Goal: Check status: Check status

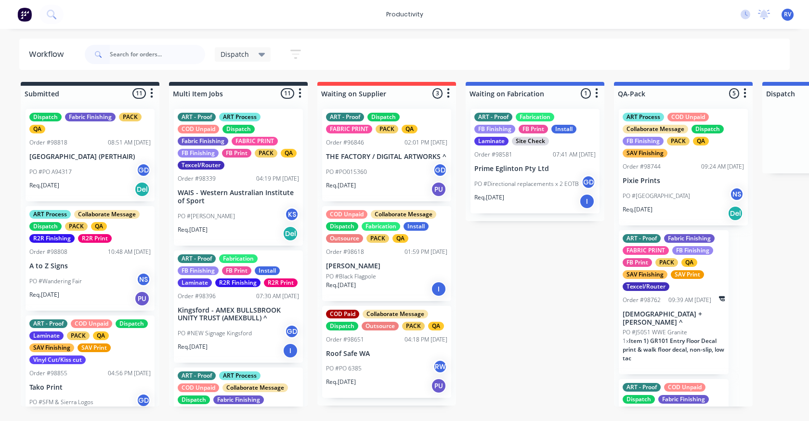
scroll to position [0, 471]
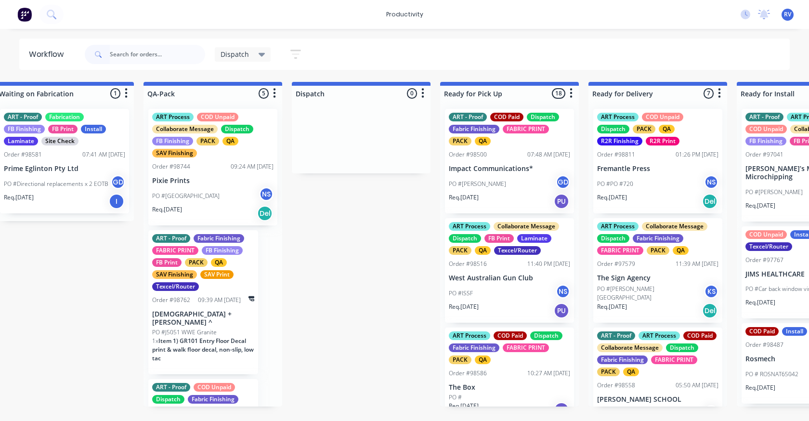
click at [137, 61] on input "text" at bounding box center [157, 54] width 95 height 19
type input "98490"
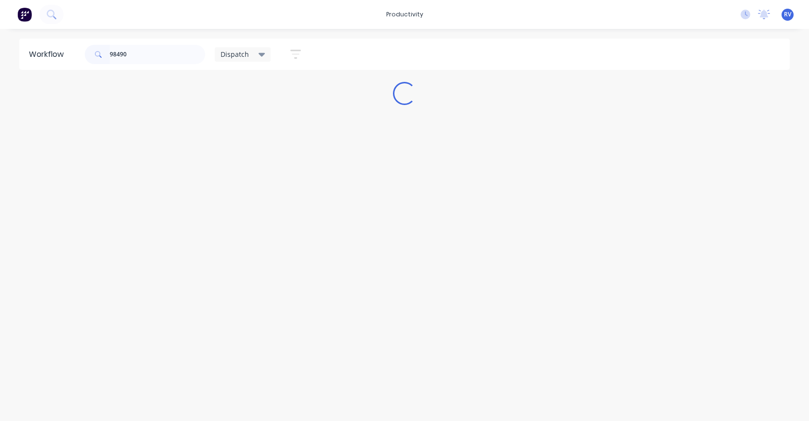
scroll to position [0, 0]
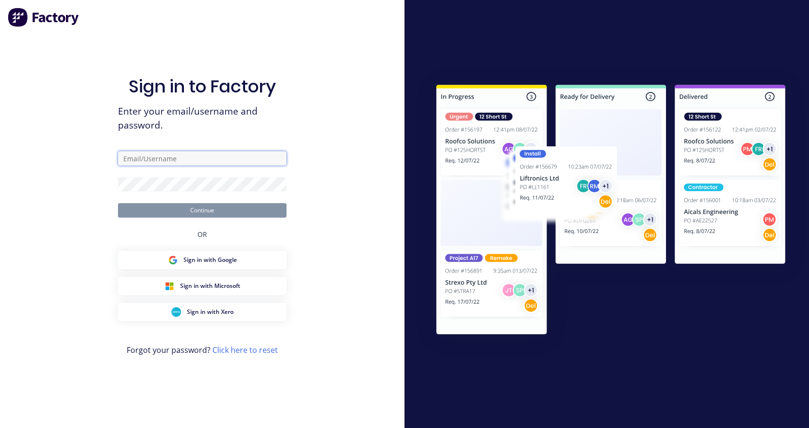
type input "[EMAIL_ADDRESS][DOMAIN_NAME]"
click at [186, 202] on form "[EMAIL_ADDRESS][DOMAIN_NAME] Continue" at bounding box center [202, 184] width 169 height 66
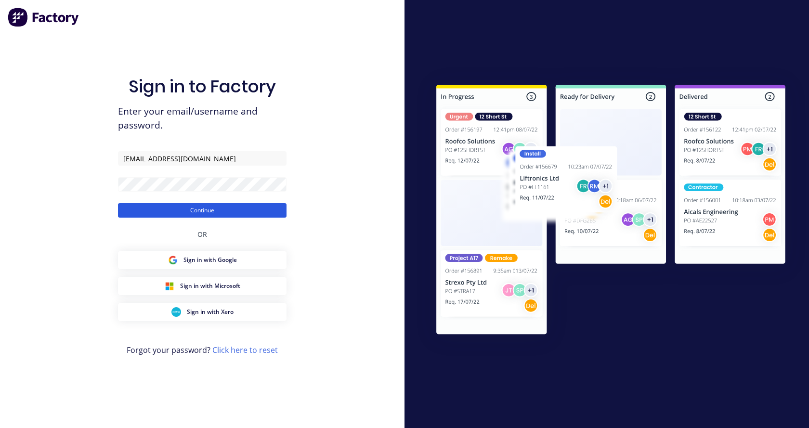
click at [186, 208] on button "Continue" at bounding box center [202, 210] width 169 height 14
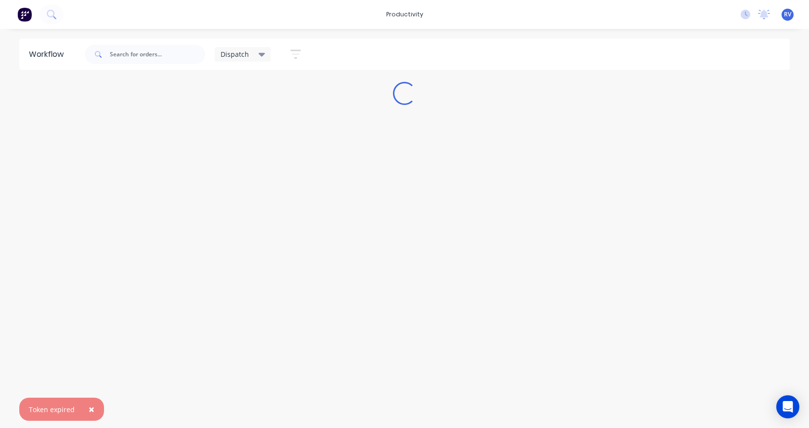
click at [129, 272] on div "Workflow Dispatch Save new view None edit Dispatch (Default) edit ART DEPT edit…" at bounding box center [404, 224] width 809 height 370
click at [142, 55] on input "text" at bounding box center [157, 54] width 95 height 19
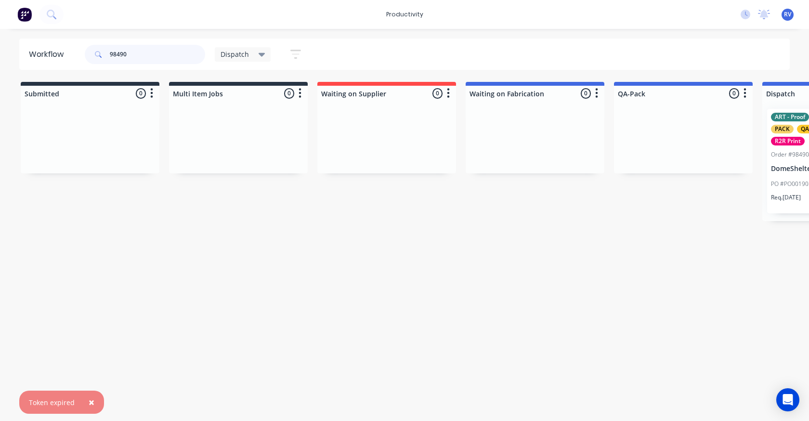
type input "98490"
click at [91, 399] on span "×" at bounding box center [92, 401] width 6 height 13
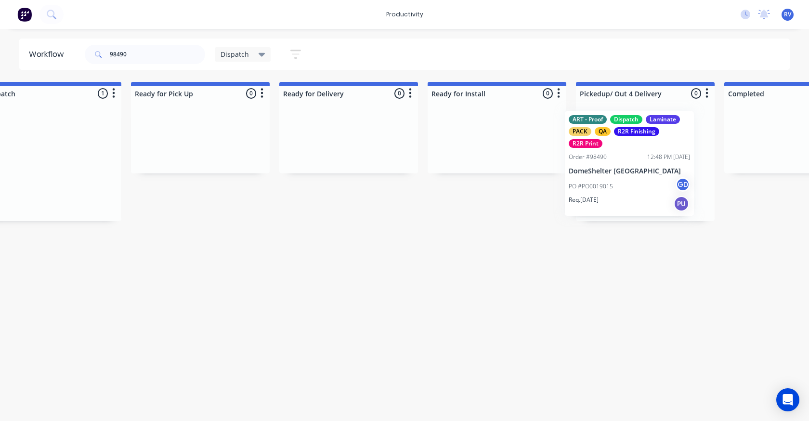
scroll to position [0, 782]
drag, startPoint x: 320, startPoint y: 173, endPoint x: 597, endPoint y: 171, distance: 277.4
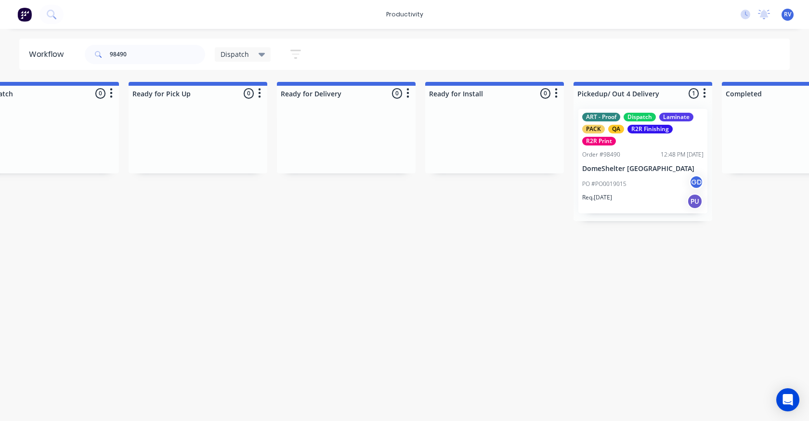
click at [244, 59] on div "Dispatch" at bounding box center [243, 54] width 56 height 14
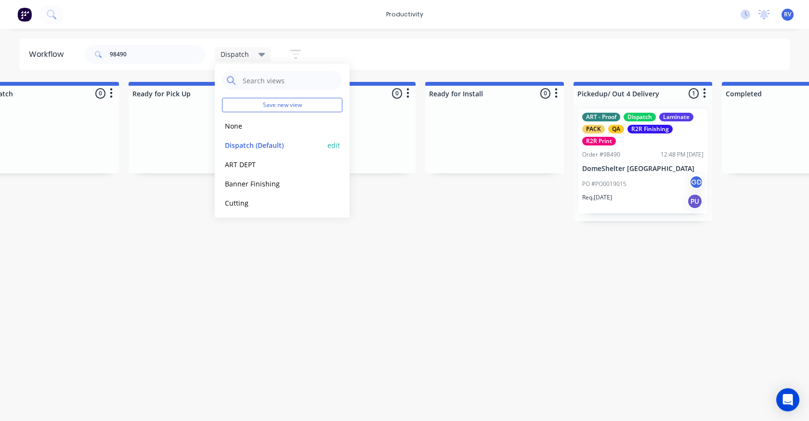
click at [241, 145] on button "Dispatch (Default)" at bounding box center [273, 145] width 103 height 11
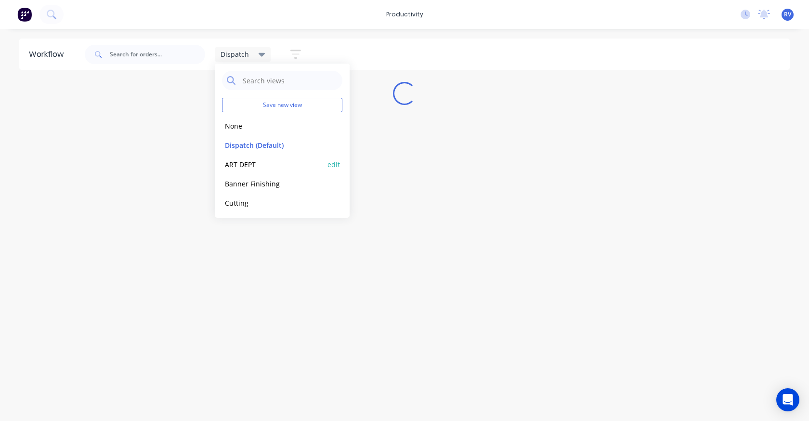
scroll to position [0, 0]
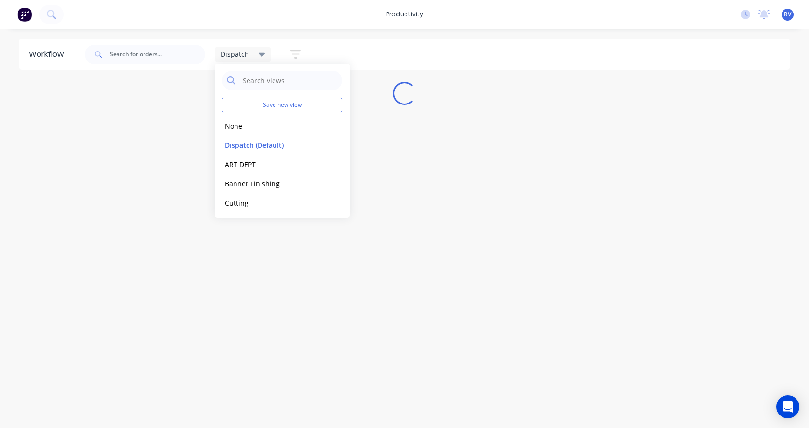
click at [207, 246] on div "Workflow Dispatch Save new view None edit Dispatch (Default) edit ART DEPT edit…" at bounding box center [404, 224] width 809 height 370
